Goal: Transaction & Acquisition: Purchase product/service

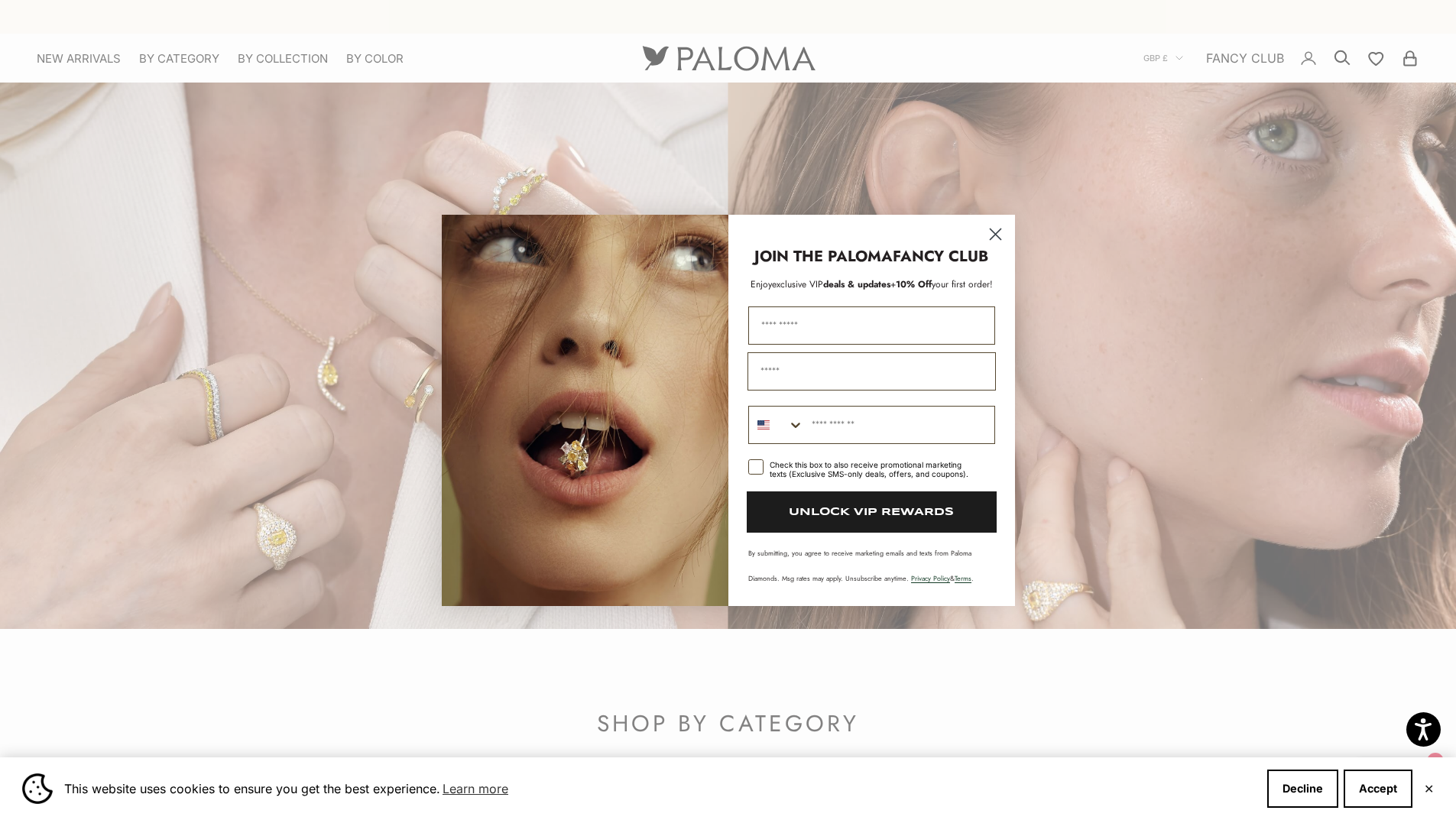
click at [992, 233] on circle "Close dialog" at bounding box center [995, 234] width 25 height 25
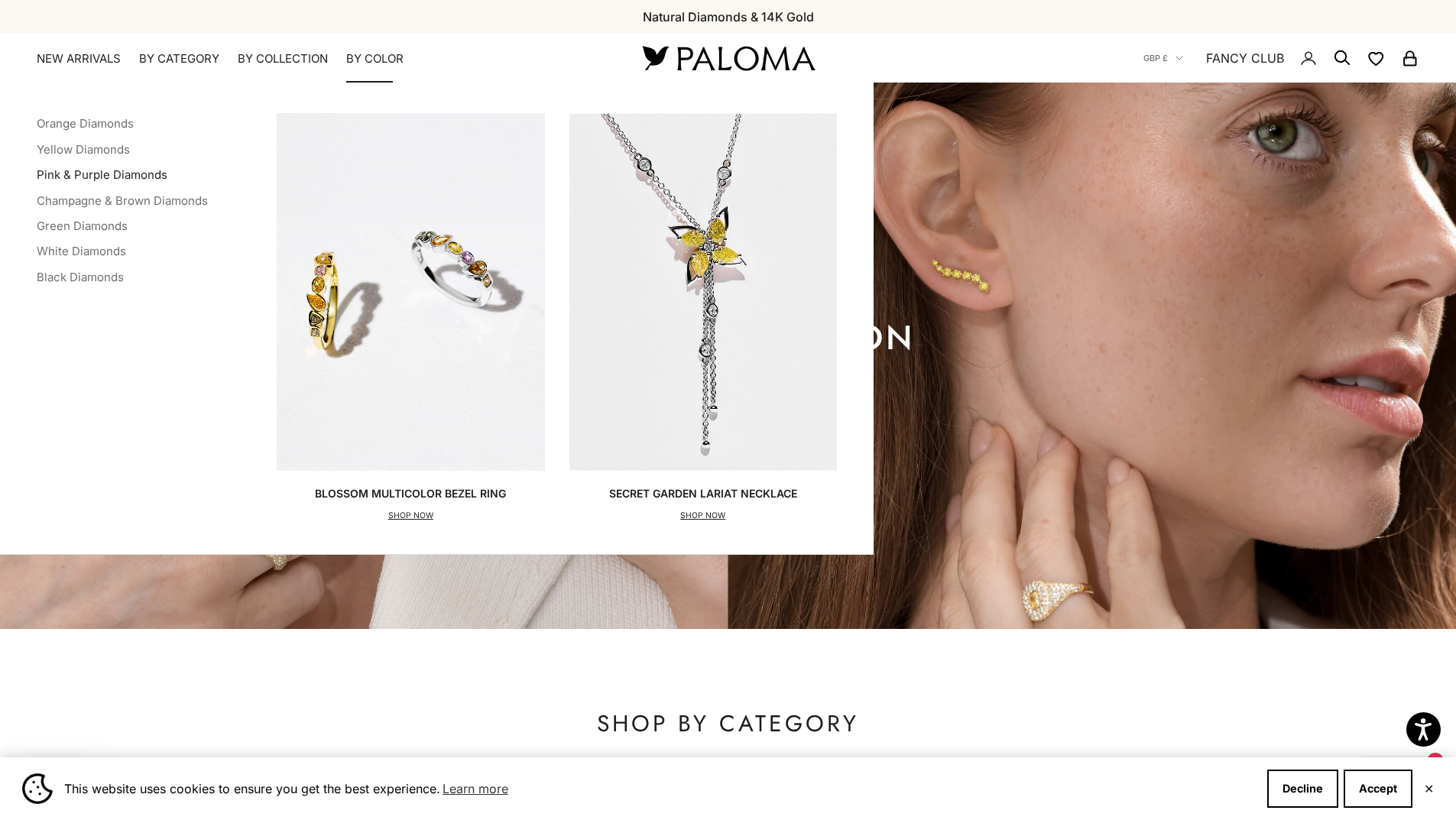
click at [116, 175] on link "Pink & Purple Diamonds" at bounding box center [102, 174] width 130 height 14
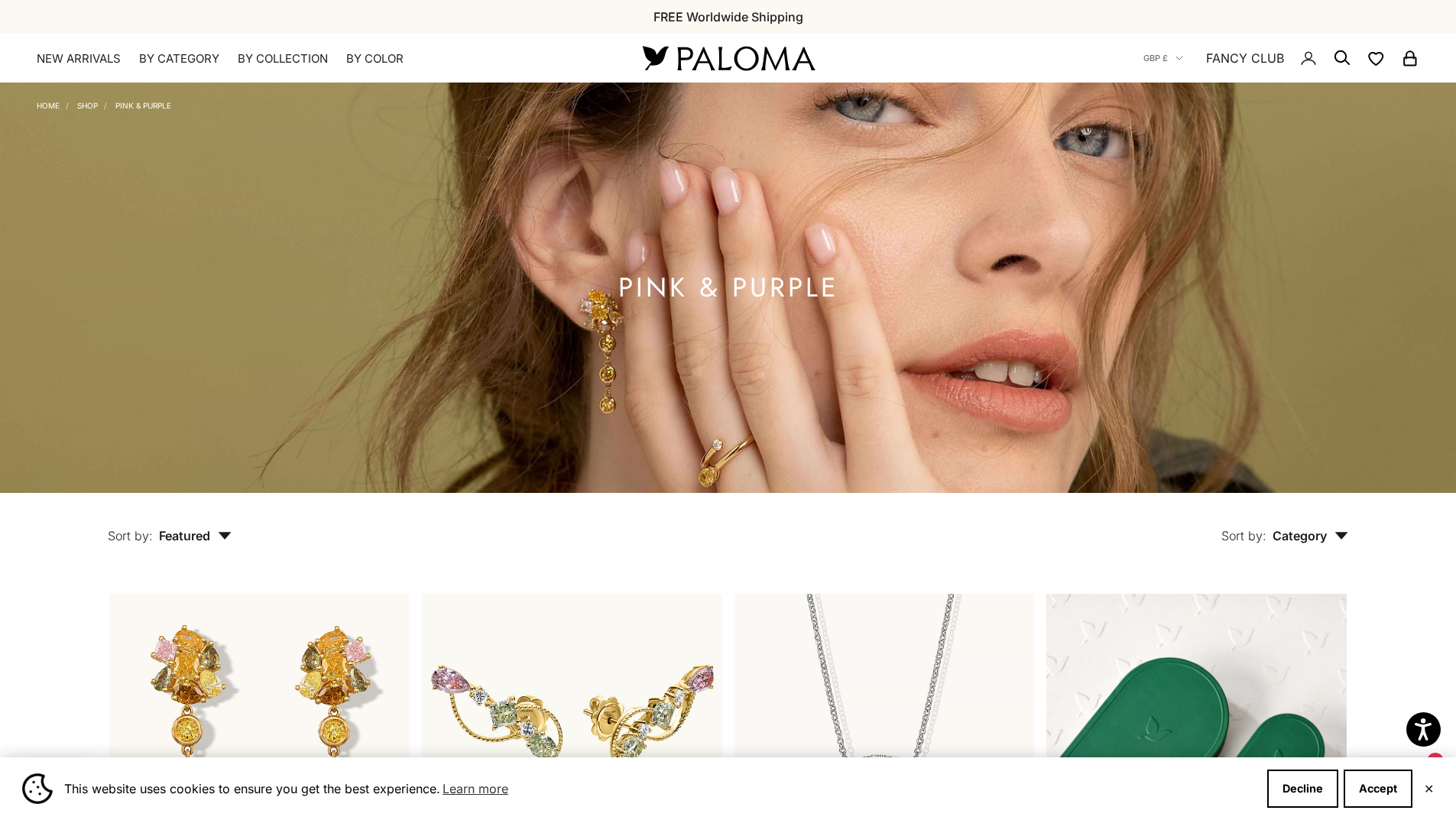
drag, startPoint x: 1460, startPoint y: 180, endPoint x: 1458, endPoint y: 66, distance: 114.0
